Goal: Task Accomplishment & Management: Manage account settings

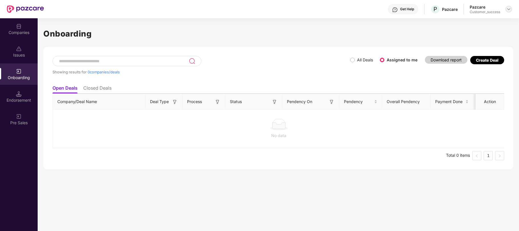
click at [509, 7] on img at bounding box center [508, 9] width 5 height 5
click at [461, 32] on div "Logout" at bounding box center [482, 33] width 74 height 11
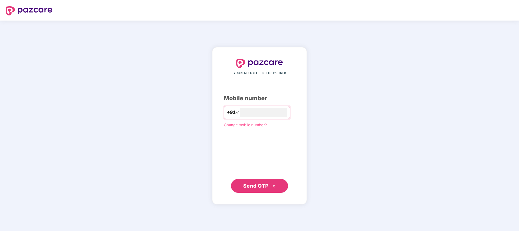
type input "**********"
click at [260, 189] on span "Send OTP" at bounding box center [259, 185] width 33 height 8
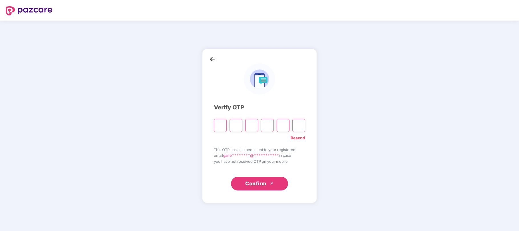
type input "*"
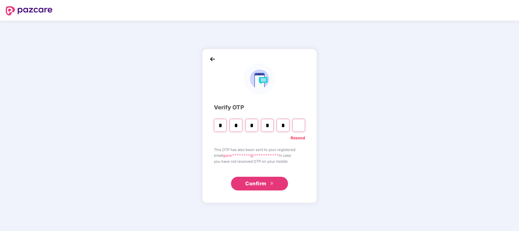
type input "*"
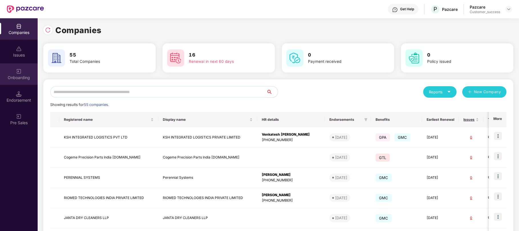
click at [17, 77] on div "Onboarding" at bounding box center [19, 78] width 38 height 6
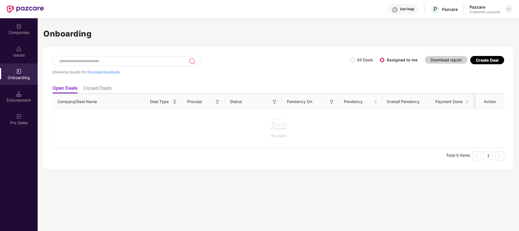
click at [510, 9] on img at bounding box center [508, 9] width 5 height 5
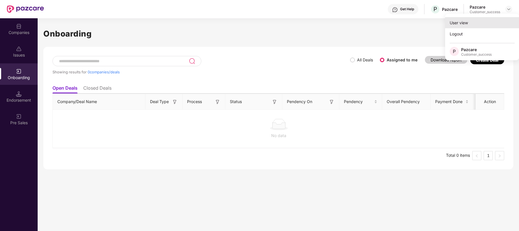
click at [468, 25] on div "User view" at bounding box center [482, 22] width 74 height 11
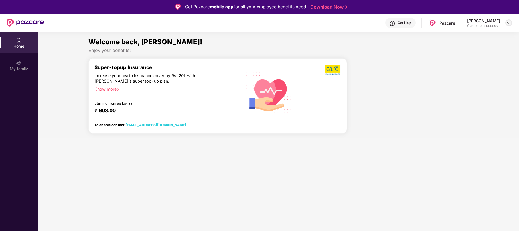
click at [511, 23] on div at bounding box center [508, 22] width 7 height 7
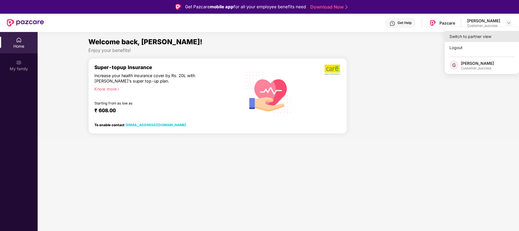
click at [486, 32] on div "Switch to partner view" at bounding box center [482, 36] width 74 height 11
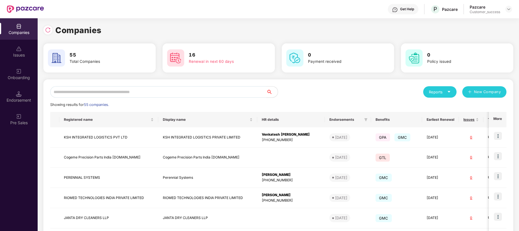
click at [149, 90] on input "text" at bounding box center [158, 91] width 216 height 11
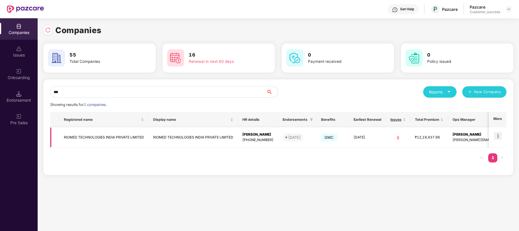
type input "***"
click at [497, 137] on img at bounding box center [498, 136] width 8 height 8
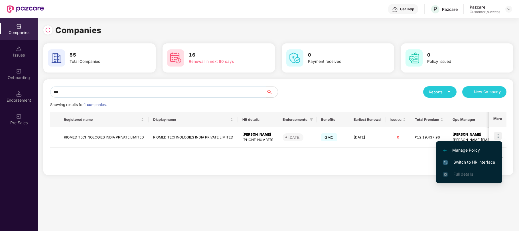
click at [475, 159] on span "Switch to HR interface" at bounding box center [469, 162] width 52 height 6
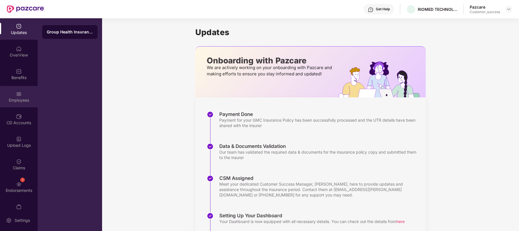
click at [17, 93] on img at bounding box center [19, 94] width 6 height 6
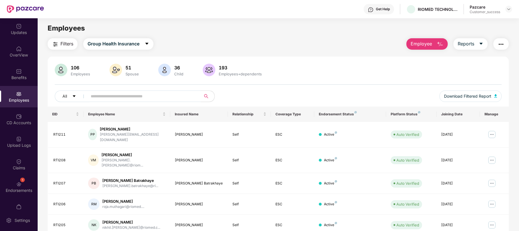
click at [124, 95] on input "text" at bounding box center [142, 96] width 102 height 9
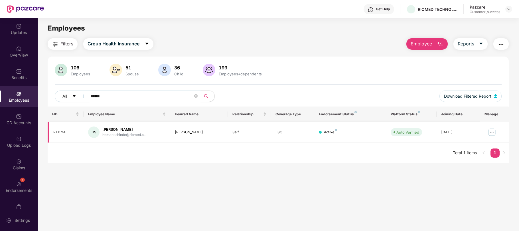
type input "******"
click at [491, 131] on img at bounding box center [491, 131] width 9 height 9
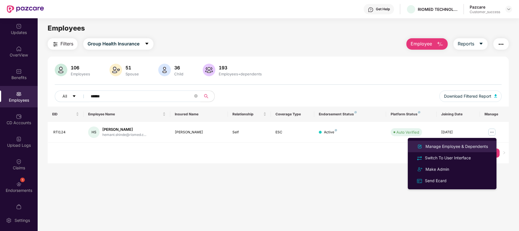
click at [464, 147] on div "Manage Employee & Dependents" at bounding box center [456, 146] width 65 height 6
